Goal: Information Seeking & Learning: Learn about a topic

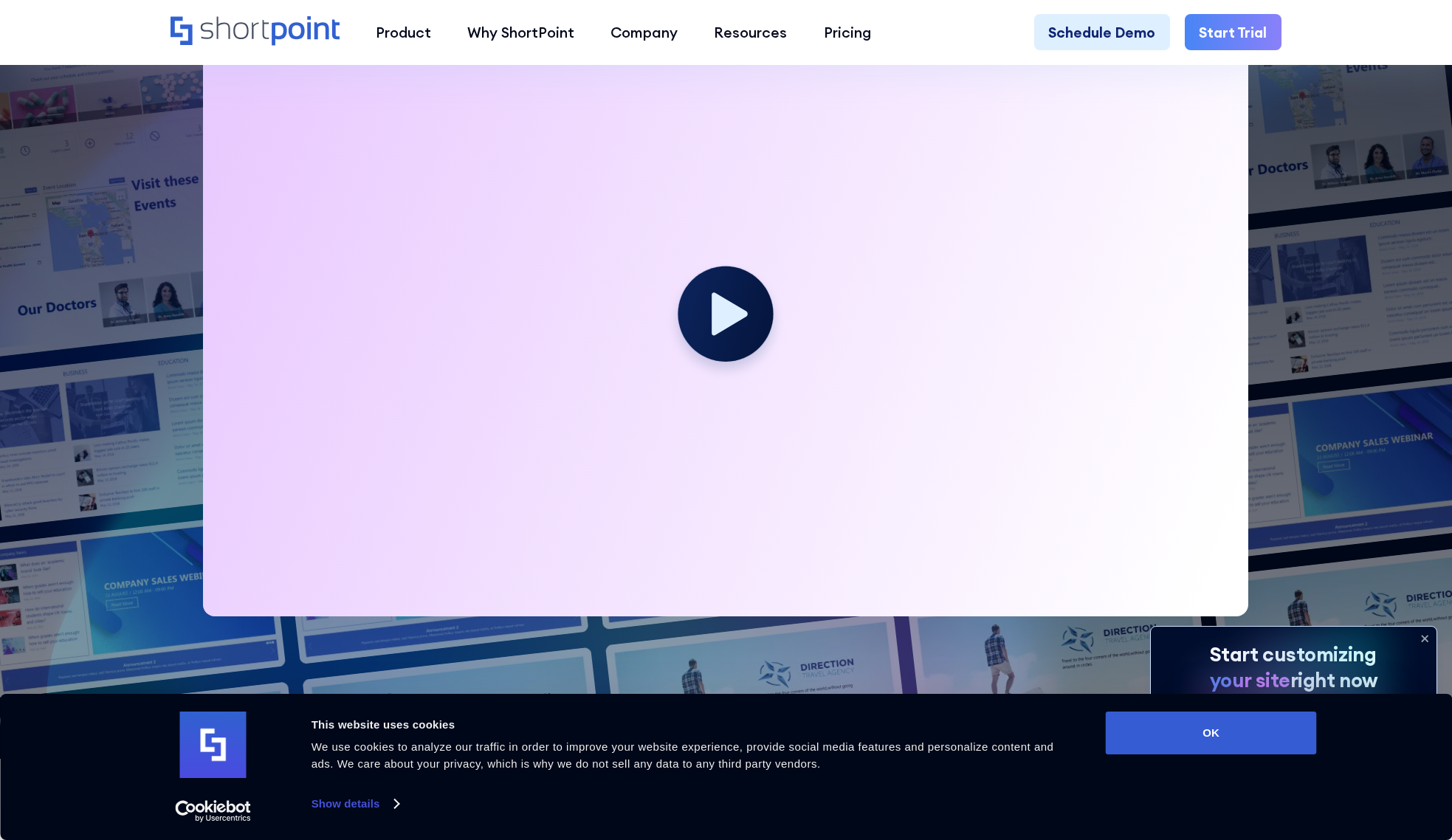
scroll to position [551, 0]
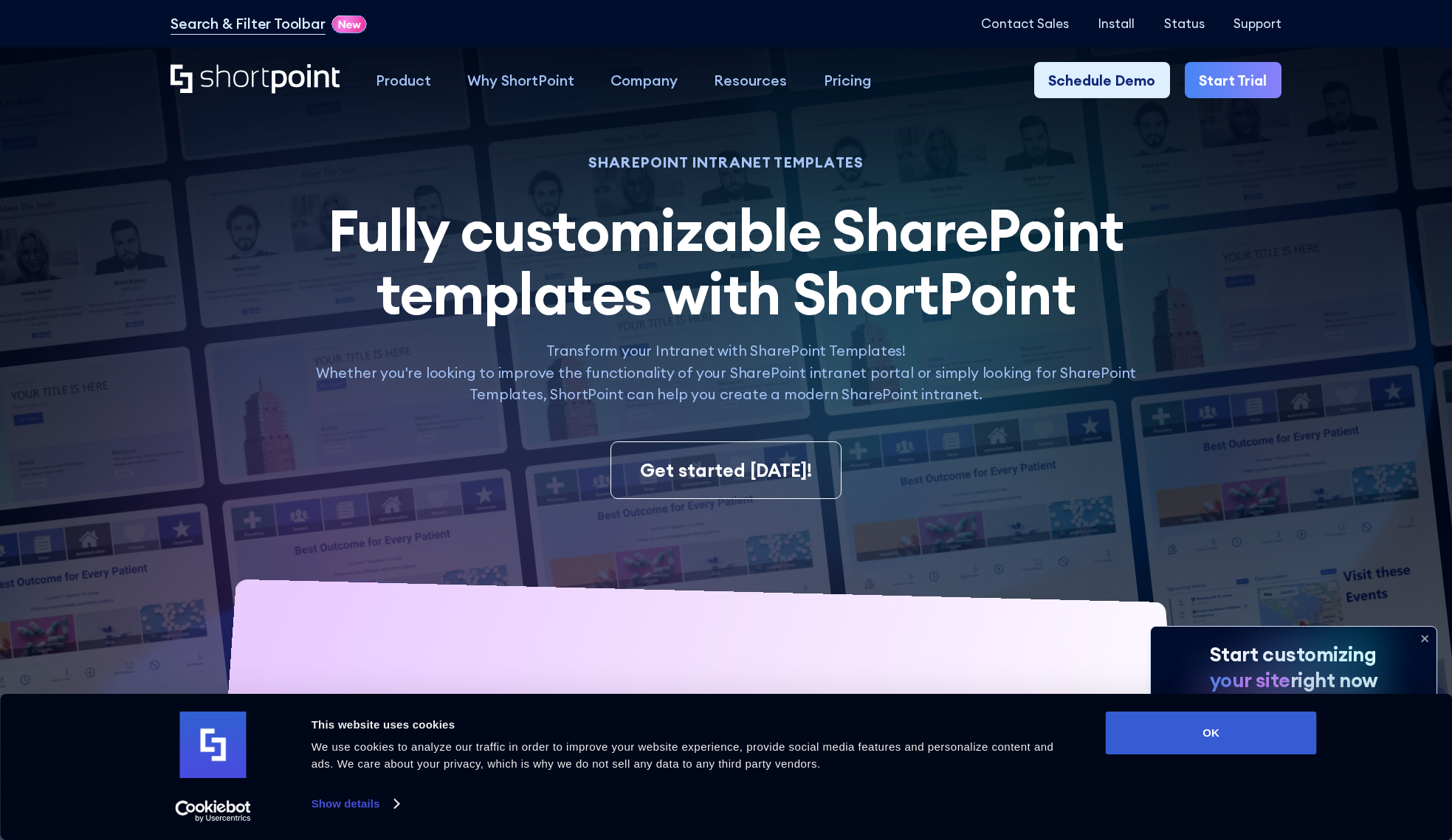
scroll to position [23, 0]
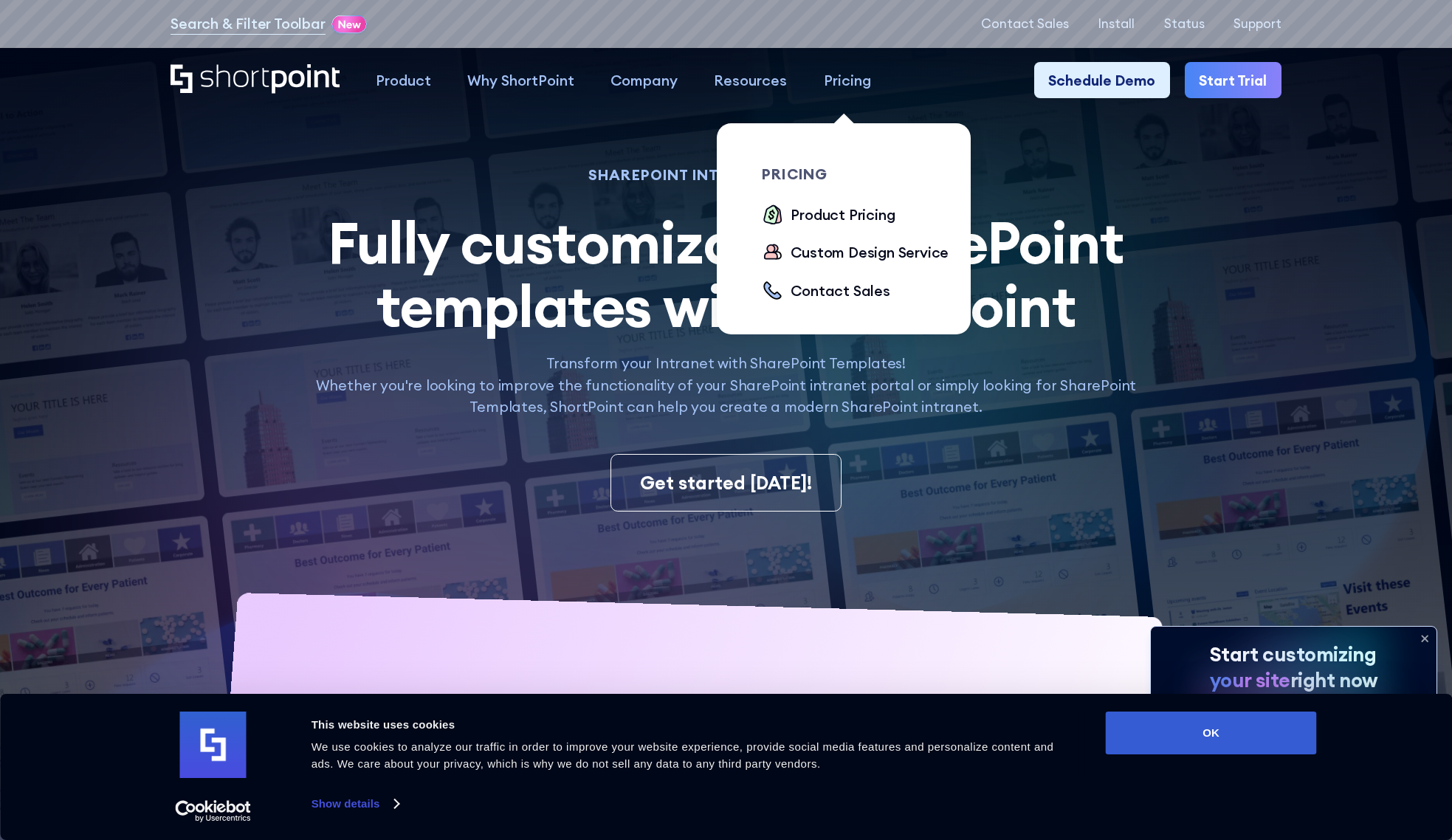
click at [855, 75] on div "Pricing" at bounding box center [847, 80] width 47 height 22
click at [849, 216] on div "Product Pricing" at bounding box center [843, 214] width 104 height 22
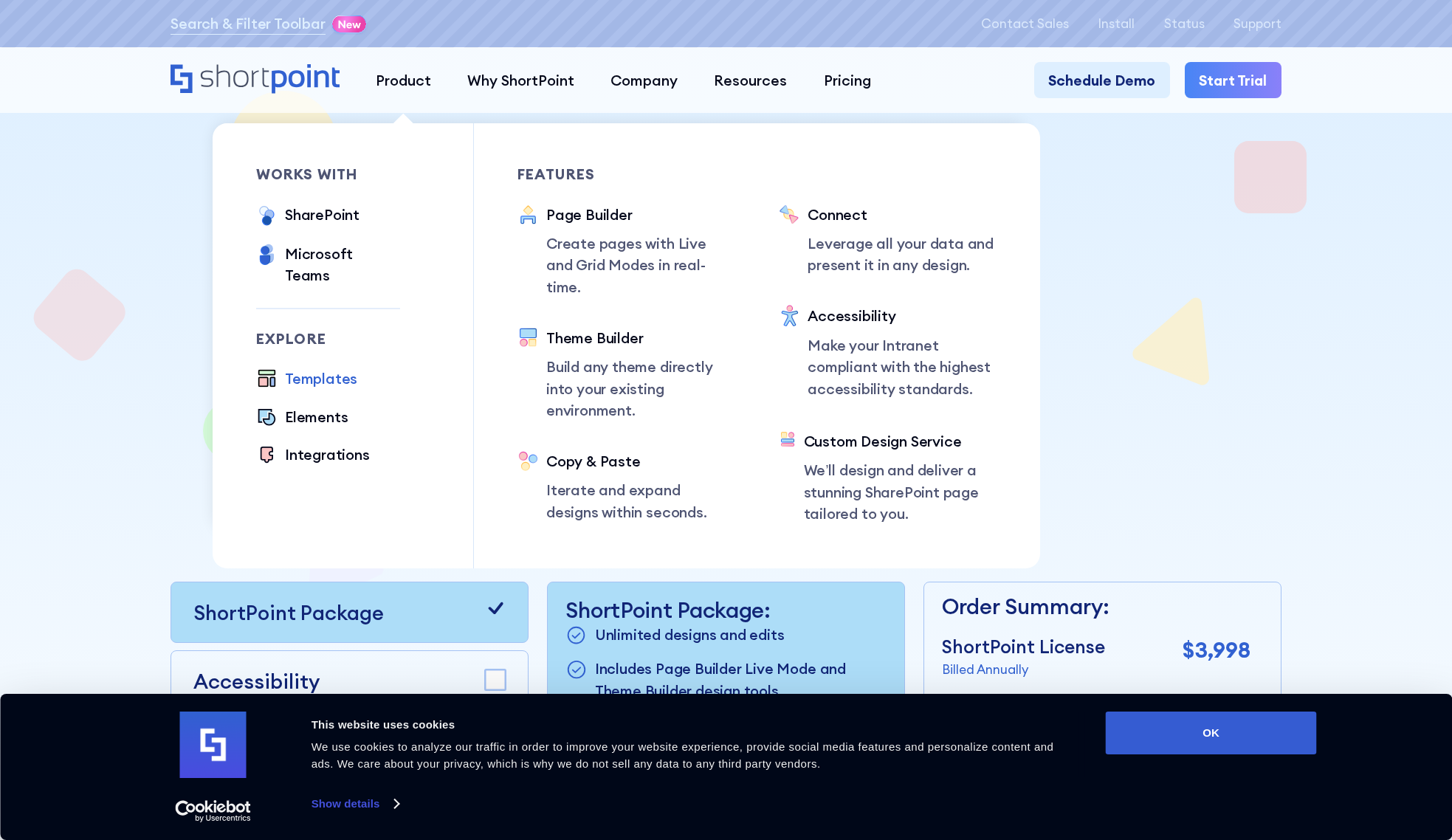
click at [335, 367] on div "Templates" at bounding box center [321, 378] width 72 height 22
